Goal: Task Accomplishment & Management: Manage account settings

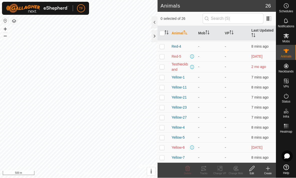
scroll to position [140, 0]
checkbox input "true"
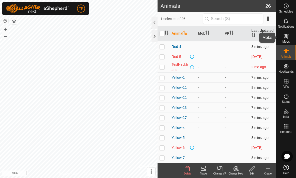
click at [287, 41] on span "Mobs" at bounding box center [286, 41] width 7 height 3
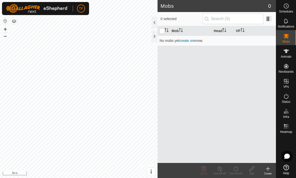
click at [194, 42] on link "create one" at bounding box center [188, 41] width 17 height 4
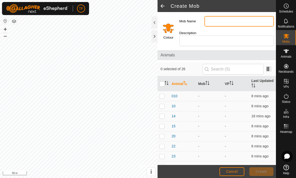
click at [230, 25] on input "Mob Name" at bounding box center [240, 21] width 70 height 11
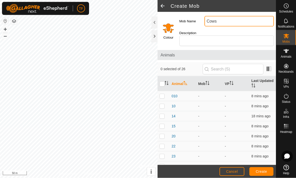
type input "Cows"
click at [239, 38] on input "Description" at bounding box center [227, 41] width 95 height 11
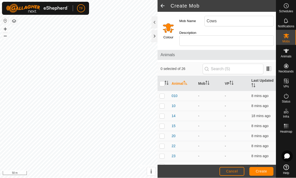
click at [163, 94] on p-checkbox at bounding box center [162, 96] width 5 height 4
checkbox input "true"
click at [161, 104] on p-checkbox at bounding box center [162, 106] width 5 height 4
checkbox input "true"
click at [162, 114] on p-checkbox at bounding box center [162, 116] width 5 height 4
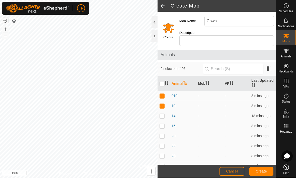
checkbox input "true"
click at [162, 124] on p-checkbox at bounding box center [162, 126] width 5 height 4
checkbox input "true"
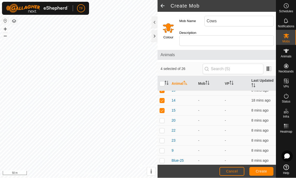
scroll to position [19, 0]
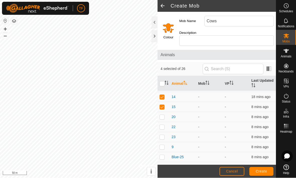
click at [164, 115] on p-checkbox at bounding box center [162, 117] width 5 height 4
checkbox input "true"
click at [161, 125] on p-checkbox at bounding box center [162, 127] width 5 height 4
checkbox input "true"
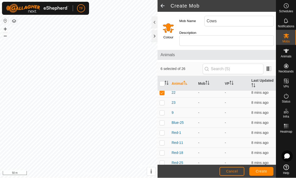
scroll to position [57, 0]
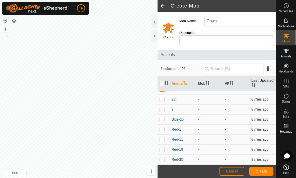
click at [162, 98] on p-checkbox at bounding box center [162, 100] width 5 height 4
checkbox input "true"
click at [161, 108] on p-checkbox at bounding box center [162, 110] width 5 height 4
checkbox input "true"
click at [161, 118] on p-checkbox at bounding box center [162, 120] width 5 height 4
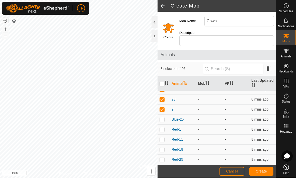
checkbox input "true"
click at [163, 127] on td at bounding box center [164, 130] width 12 height 10
checkbox input "true"
click at [162, 138] on p-checkbox at bounding box center [162, 140] width 5 height 4
checkbox input "true"
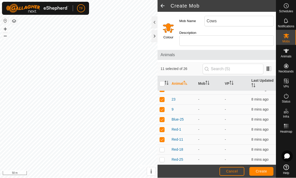
click at [161, 148] on p-checkbox at bounding box center [162, 150] width 5 height 4
checkbox input "true"
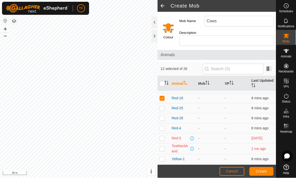
scroll to position [109, 0]
click at [163, 108] on td at bounding box center [164, 109] width 12 height 10
checkbox input "true"
click at [159, 115] on td at bounding box center [164, 119] width 12 height 10
checkbox input "true"
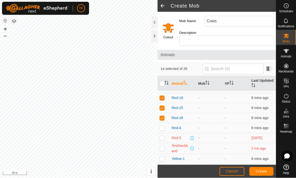
click at [160, 126] on p-checkbox at bounding box center [162, 128] width 5 height 4
checkbox input "true"
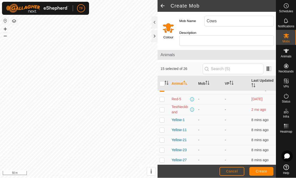
scroll to position [148, 0]
click at [163, 118] on p-checkbox at bounding box center [162, 120] width 5 height 4
checkbox input "true"
click at [161, 128] on p-checkbox at bounding box center [162, 130] width 5 height 4
checkbox input "true"
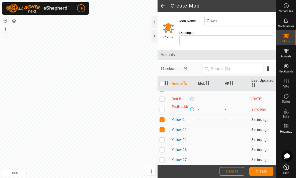
click at [162, 138] on p-checkbox at bounding box center [162, 140] width 5 height 4
checkbox input "true"
click at [163, 148] on p-checkbox at bounding box center [162, 150] width 5 height 4
checkbox input "true"
click at [161, 158] on p-checkbox at bounding box center [162, 160] width 5 height 4
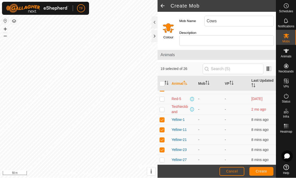
checkbox input "true"
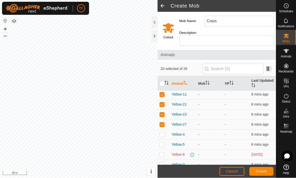
scroll to position [183, 0]
click at [162, 133] on p-checkbox at bounding box center [162, 135] width 5 height 4
checkbox input "true"
click at [159, 140] on td at bounding box center [164, 145] width 12 height 10
checkbox input "true"
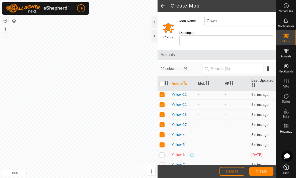
click at [162, 153] on p-checkbox at bounding box center [162, 155] width 5 height 4
checkbox input "true"
click at [160, 163] on p-checkbox at bounding box center [162, 165] width 5 height 4
checkbox input "true"
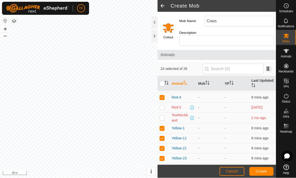
scroll to position [139, 0]
click at [161, 106] on td at bounding box center [164, 109] width 12 height 10
checkbox input "true"
click at [259, 170] on span "Create" at bounding box center [261, 172] width 11 height 4
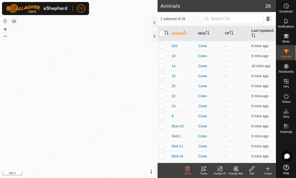
click at [176, 47] on span "010" at bounding box center [175, 45] width 6 height 5
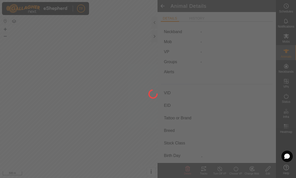
type input "010"
type input "-"
type input "Red"
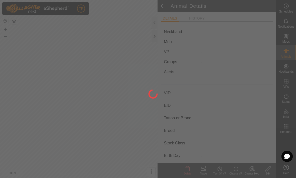
type input "0 kg"
type input "-"
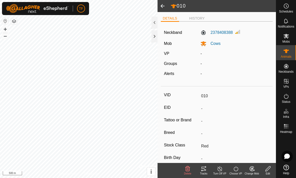
click at [275, 170] on edit-svg-icon at bounding box center [268, 169] width 16 height 6
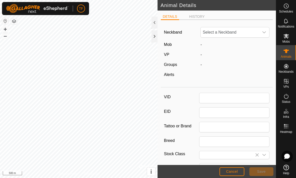
type input "010"
type input "Red"
type input "0"
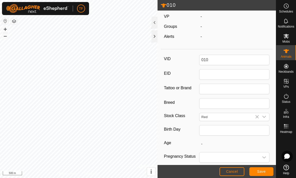
scroll to position [39, 0]
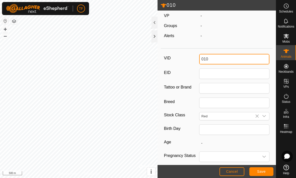
click at [233, 64] on input "010" at bounding box center [234, 59] width 71 height 11
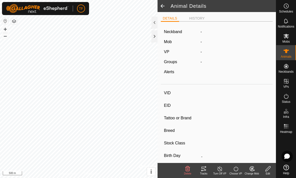
type input "Red-11"
type input "-"
type input "Cow"
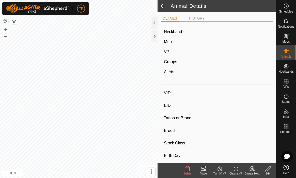
type input "05/2022"
type input "3 years 4 months"
type input "0 kg"
type input "-"
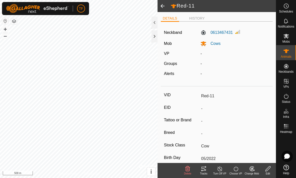
click at [162, 10] on span at bounding box center [163, 6] width 10 height 12
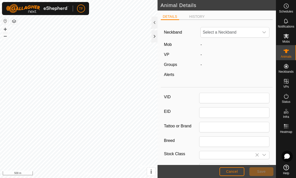
type input "010"
type input "Red"
type input "0"
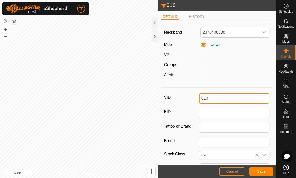
click at [249, 98] on input "010" at bounding box center [234, 98] width 71 height 11
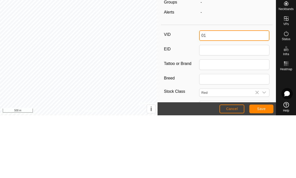
type input "0"
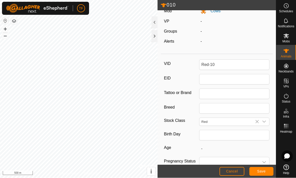
scroll to position [38, 0]
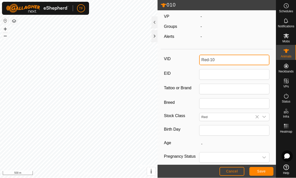
type input "Red-10"
click at [257, 117] on icon at bounding box center [257, 117] width 4 height 4
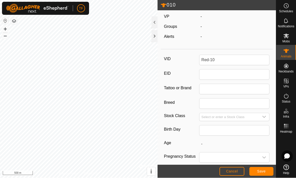
click at [248, 117] on input "Select or enter a Stock Class" at bounding box center [230, 118] width 60 height 8
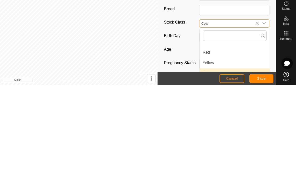
scroll to position [56, 0]
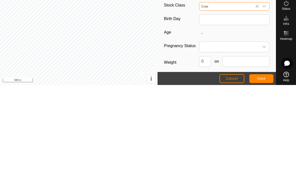
click at [235, 96] on input "Cow" at bounding box center [230, 100] width 60 height 8
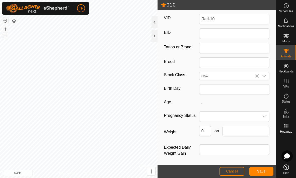
scroll to position [81, 0]
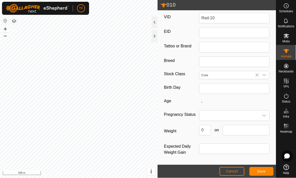
type input "Cow"
click at [209, 87] on input "text" at bounding box center [234, 89] width 71 height 11
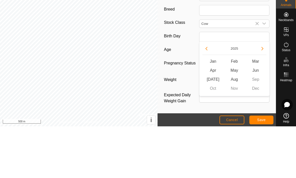
click at [207, 99] on icon "Previous Year" at bounding box center [207, 101] width 2 height 4
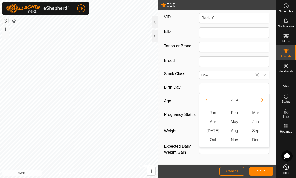
click at [208, 97] on button "Previous Year" at bounding box center [207, 100] width 8 height 8
click at [205, 99] on icon "Previous Year" at bounding box center [207, 100] width 4 height 4
click at [235, 123] on span "May" at bounding box center [234, 122] width 21 height 9
type input "05/2022"
type input "3 years 4 months"
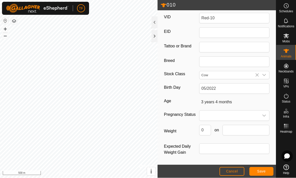
click at [259, 173] on span "Save" at bounding box center [262, 172] width 9 height 4
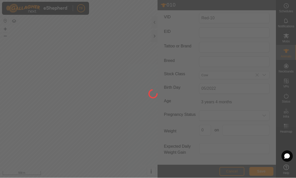
scroll to position [72, 0]
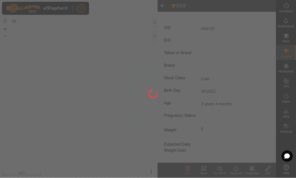
type input "010"
type input "-"
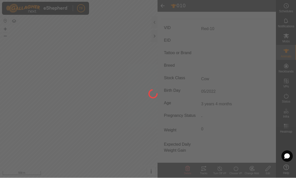
type input "0 kg"
type input "-"
type input "Red"
type input "-"
type input "Red-10"
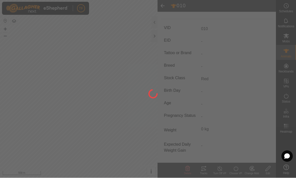
type input "3 years 4 months"
type input "Cow"
type input "05/2022"
